Goal: Task Accomplishment & Management: Manage account settings

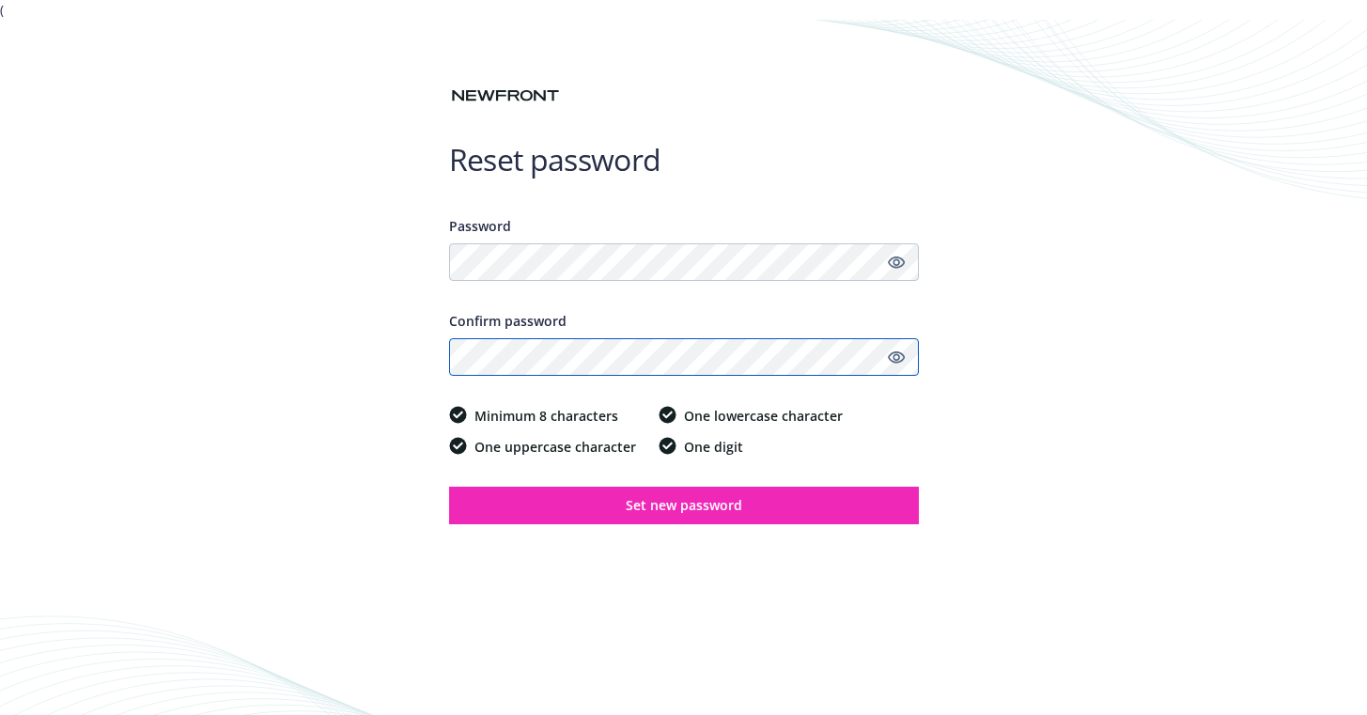
click at [449, 487] on button "Set new password" at bounding box center [684, 506] width 470 height 38
